Goal: Task Accomplishment & Management: Manage account settings

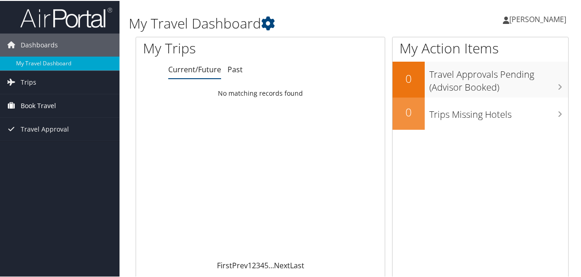
click at [17, 107] on icon at bounding box center [12, 104] width 14 height 14
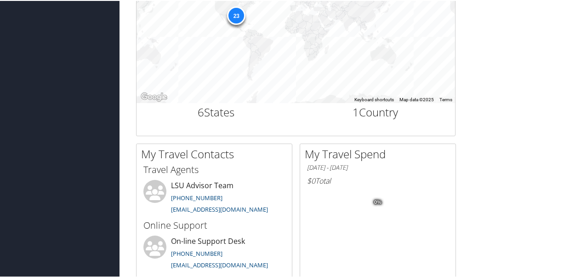
scroll to position [287, 0]
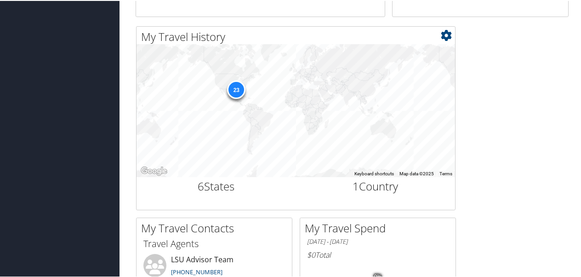
click at [236, 91] on div "23" at bounding box center [236, 89] width 18 height 18
click at [231, 90] on div "23" at bounding box center [236, 89] width 18 height 18
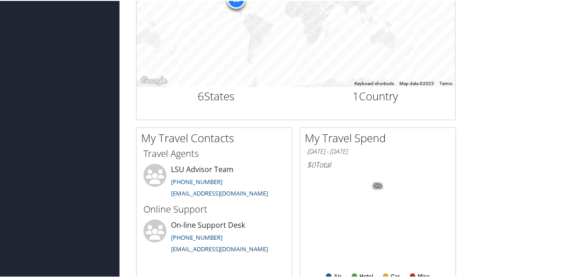
scroll to position [382, 0]
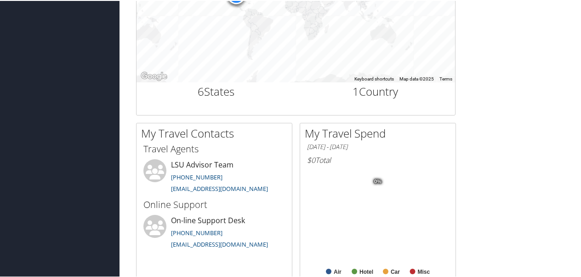
click at [209, 96] on h2 "6 States" at bounding box center [216, 91] width 146 height 16
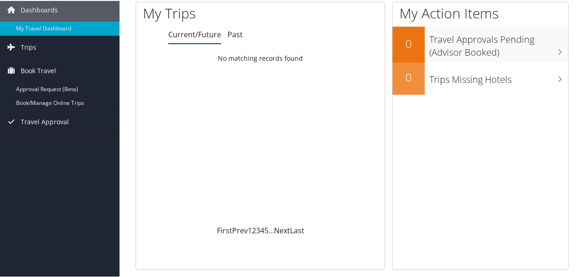
scroll to position [35, 0]
click at [50, 46] on link "Trips" at bounding box center [60, 45] width 120 height 23
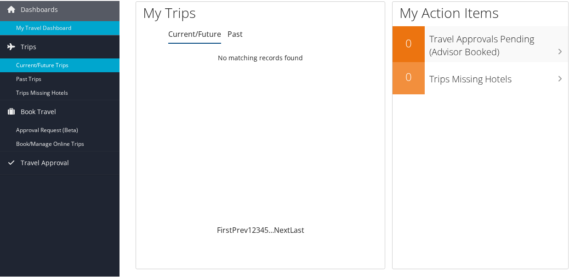
click at [37, 65] on link "Current/Future Trips" at bounding box center [60, 64] width 120 height 14
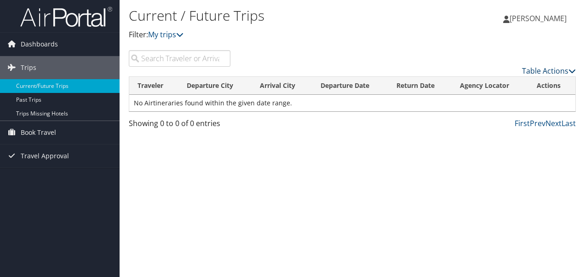
click at [559, 69] on link "Table Actions" at bounding box center [549, 71] width 54 height 10
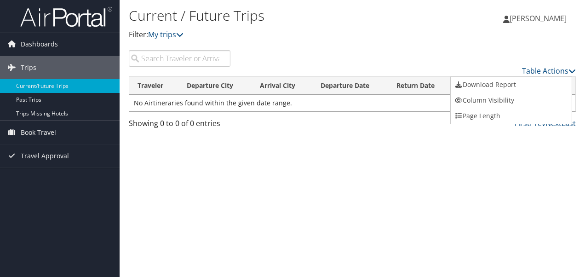
click at [422, 61] on div at bounding box center [292, 138] width 585 height 277
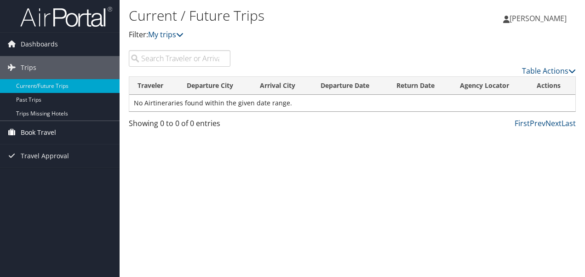
click at [86, 131] on link "Book Travel" at bounding box center [60, 132] width 120 height 23
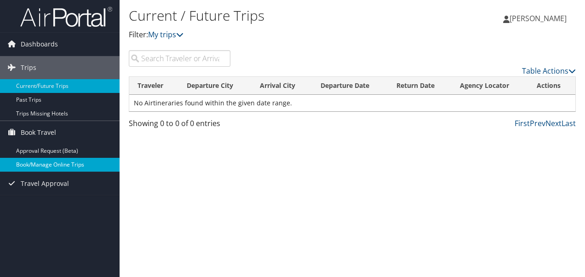
click at [84, 162] on link "Book/Manage Online Trips" at bounding box center [60, 165] width 120 height 14
